Goal: Complete application form

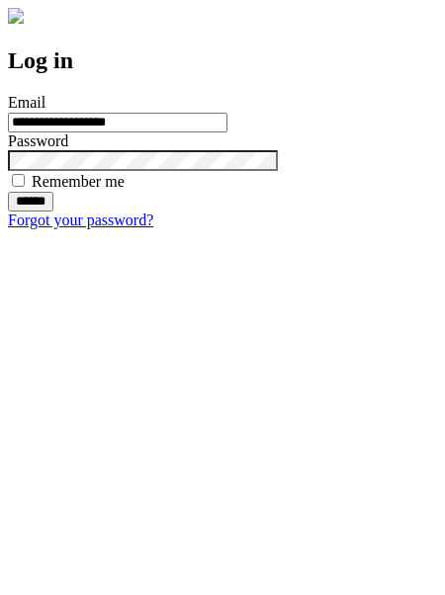
type input "**********"
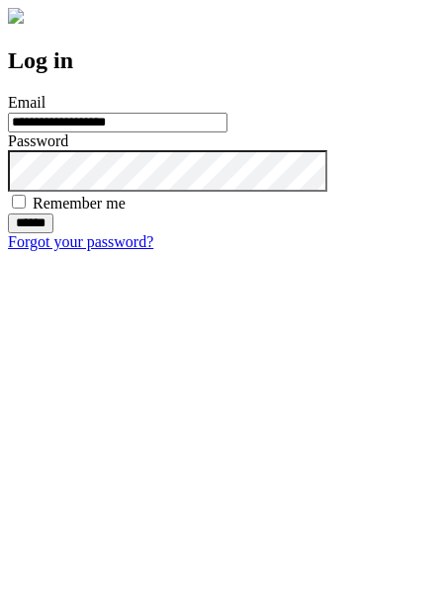
click at [53, 233] on input "******" at bounding box center [30, 223] width 45 height 20
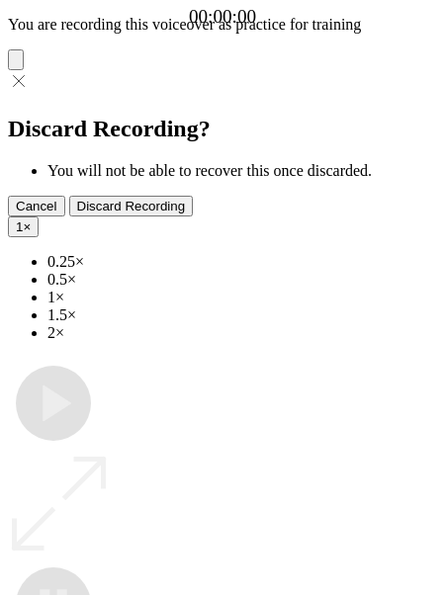
type input "**********"
